Goal: Task Accomplishment & Management: Use online tool/utility

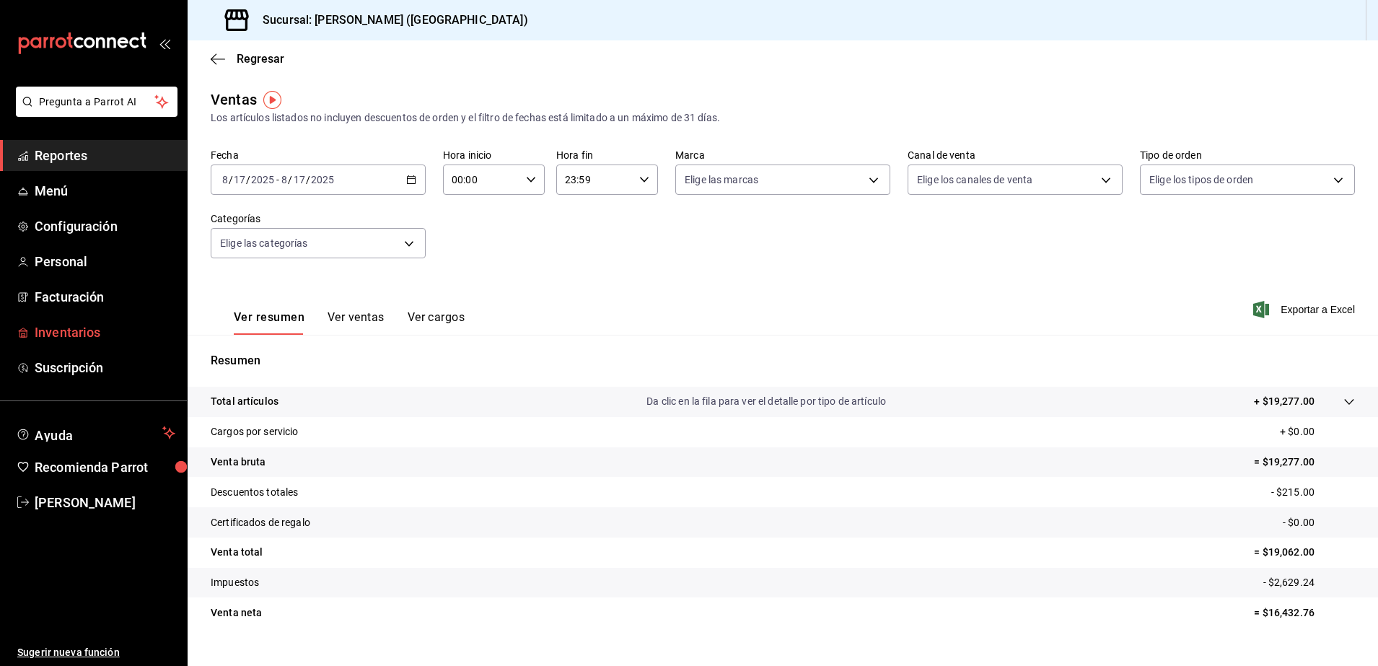
click at [97, 322] on span "Inventarios" at bounding box center [105, 331] width 141 height 19
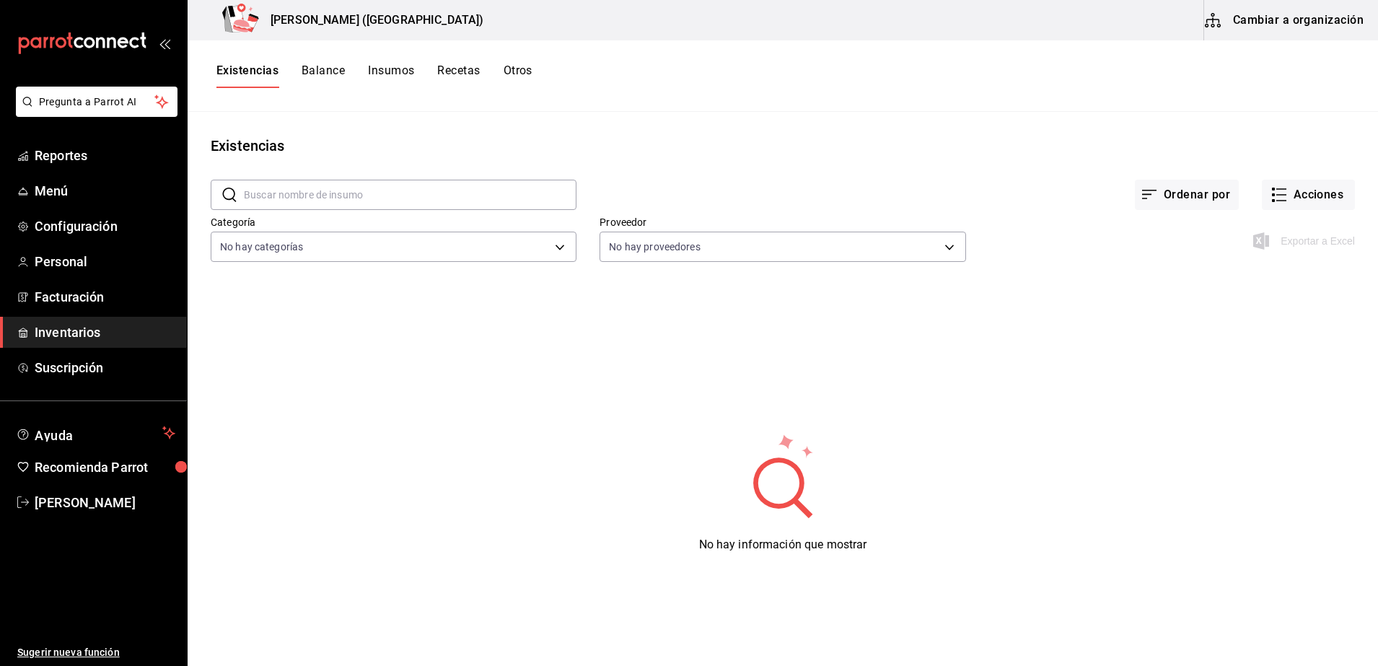
click at [388, 74] on button "Insumos" at bounding box center [391, 75] width 46 height 25
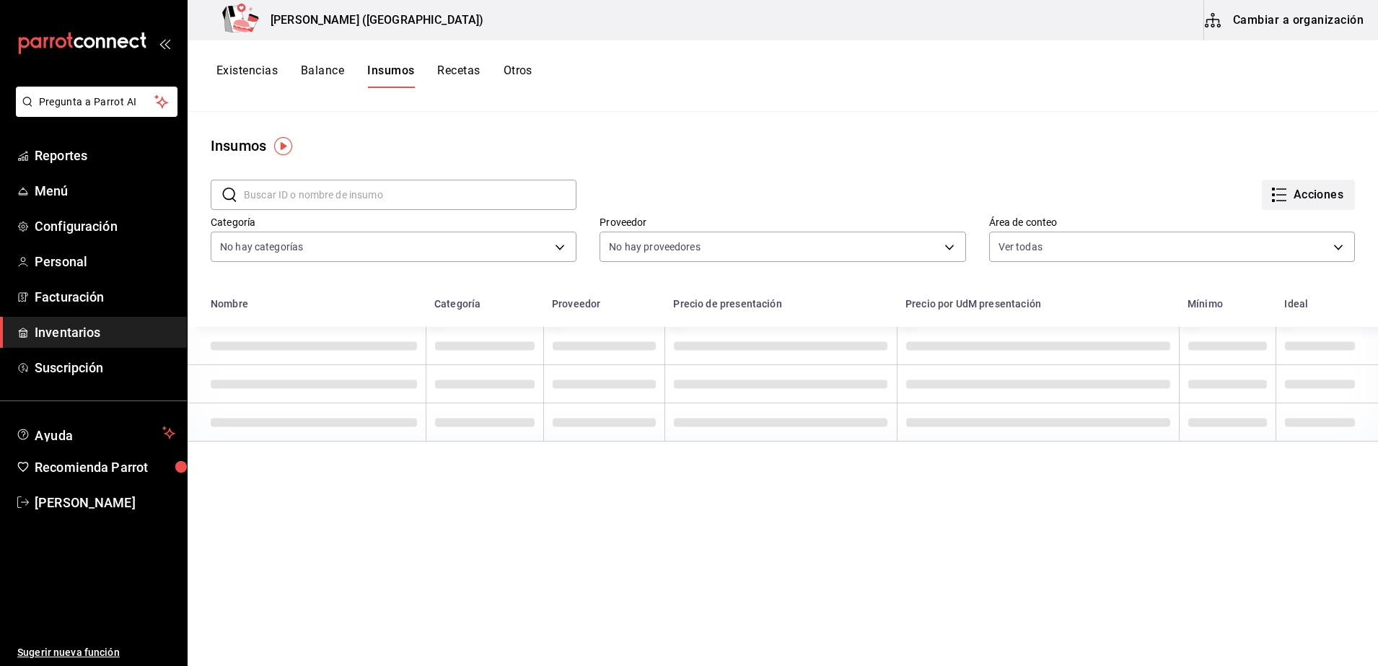
click at [1270, 199] on icon "button" at bounding box center [1278, 194] width 17 height 17
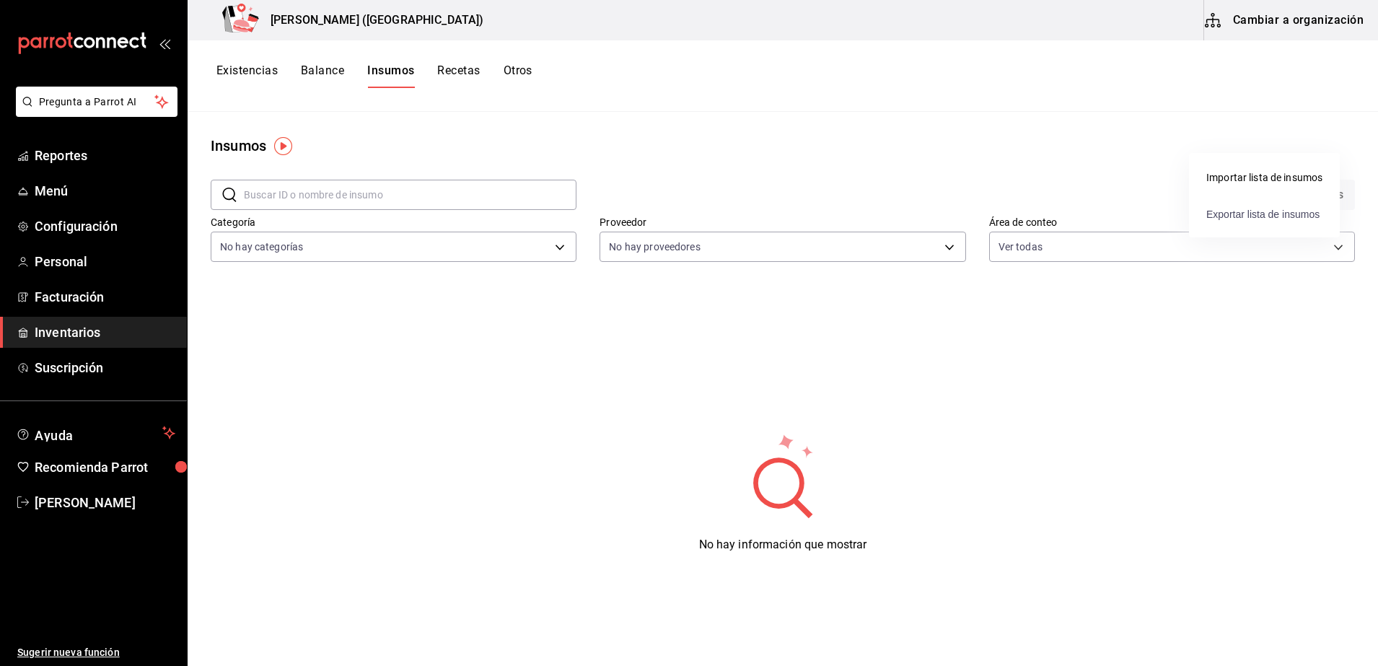
click at [1251, 213] on span "Exportar lista de insumos" at bounding box center [1262, 214] width 113 height 12
